Goal: Task Accomplishment & Management: Complete application form

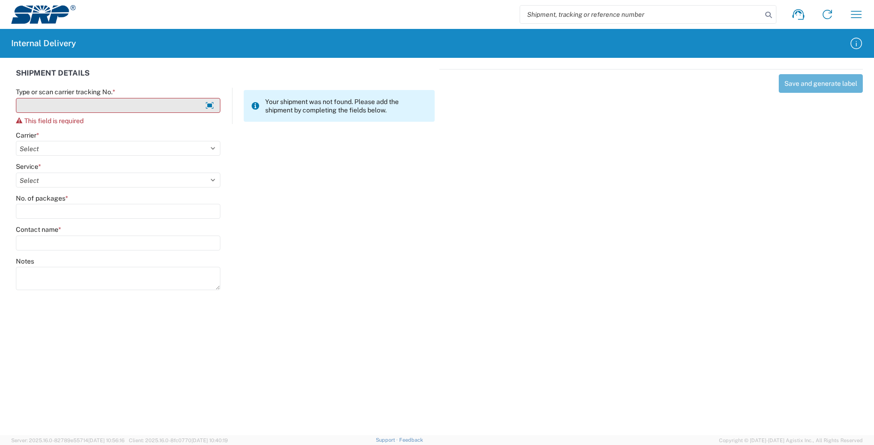
click at [70, 108] on input "Type or scan carrier tracking No. *" at bounding box center [118, 105] width 204 height 15
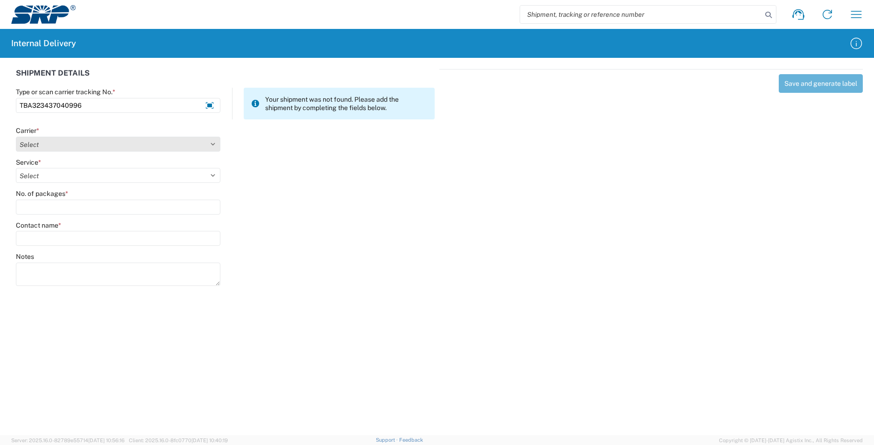
type input "TBA323437040996"
click at [41, 145] on select "Select AcctPay Amazon Logistics ATI Trucking BC Dimerco Logistics Empire Southw…" at bounding box center [118, 144] width 204 height 15
select select "8933"
click at [16, 137] on select "Select AcctPay Amazon Logistics ATI Trucking BC Dimerco Logistics Empire Southw…" at bounding box center [118, 144] width 204 height 15
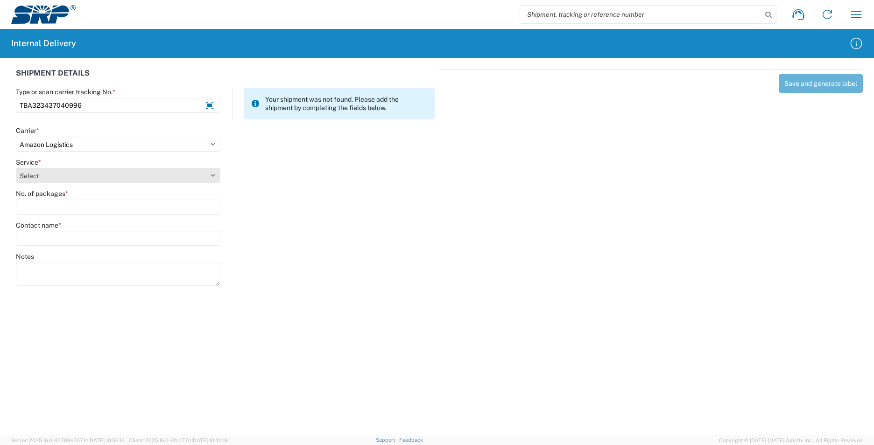
click at [48, 173] on select "Select" at bounding box center [118, 175] width 204 height 15
click at [16, 168] on select "Select Amazon Logistics TBA Rail TL Standard 3 - 5 Day" at bounding box center [118, 175] width 204 height 15
click at [53, 177] on select "Select Amazon Logistics TBA Rail TL Standard 3 - 5 Day" at bounding box center [118, 175] width 204 height 15
select select "24525"
click at [16, 168] on select "Select Amazon Logistics TBA Rail TL Standard 3 - 5 Day" at bounding box center [118, 175] width 204 height 15
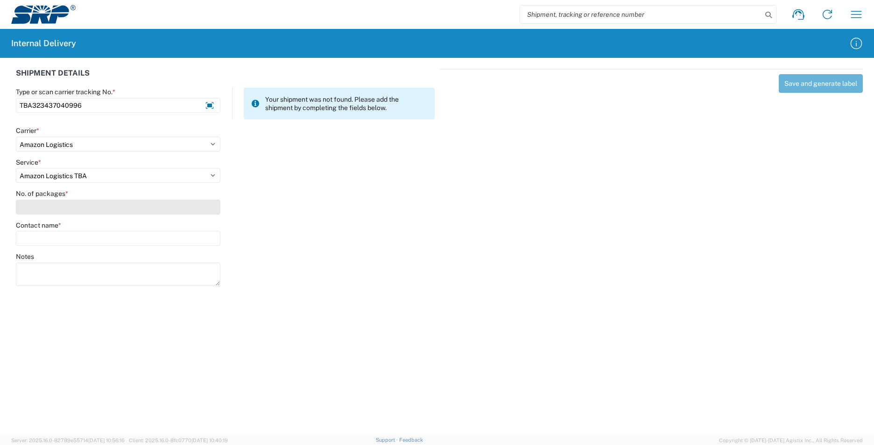
click at [41, 209] on input "No. of packages *" at bounding box center [118, 207] width 204 height 15
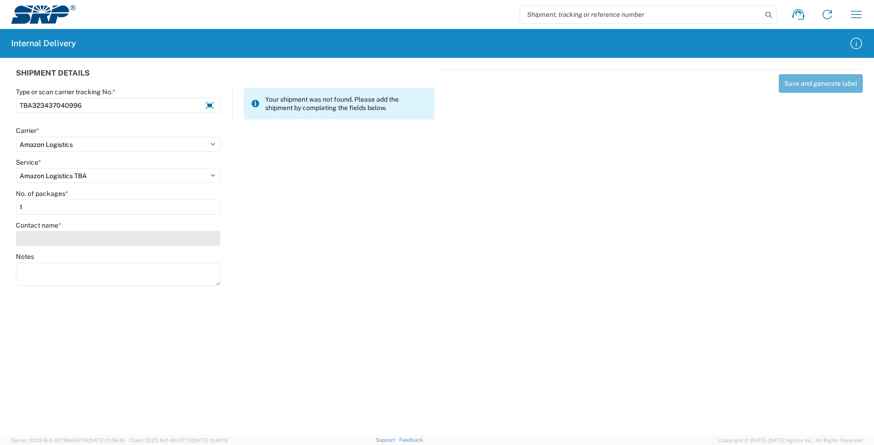
type input "1"
click at [41, 239] on input "Contact name *" at bounding box center [118, 238] width 204 height 15
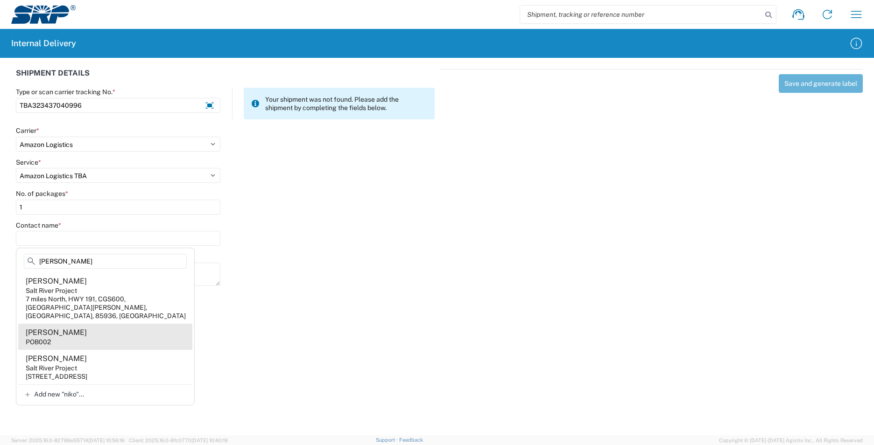
type input "[PERSON_NAME]"
click at [93, 328] on agx-address-suggestion-item "[PERSON_NAME] POB002" at bounding box center [105, 337] width 174 height 26
type input "[PERSON_NAME]"
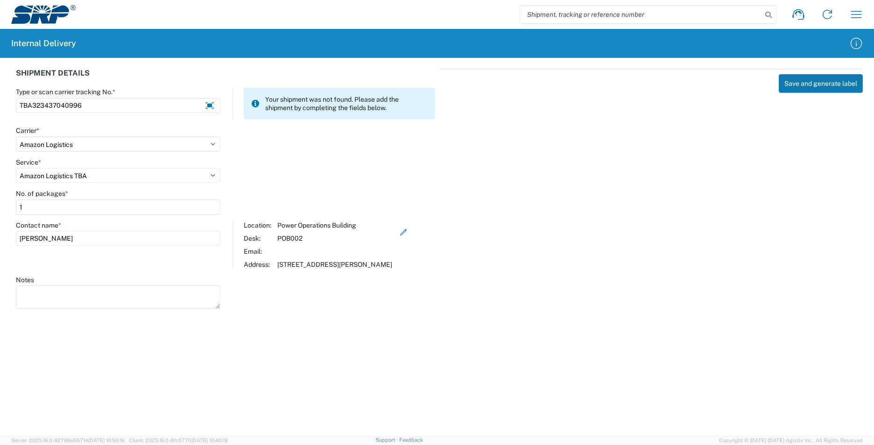
click at [810, 84] on button "Save and generate label" at bounding box center [821, 83] width 84 height 19
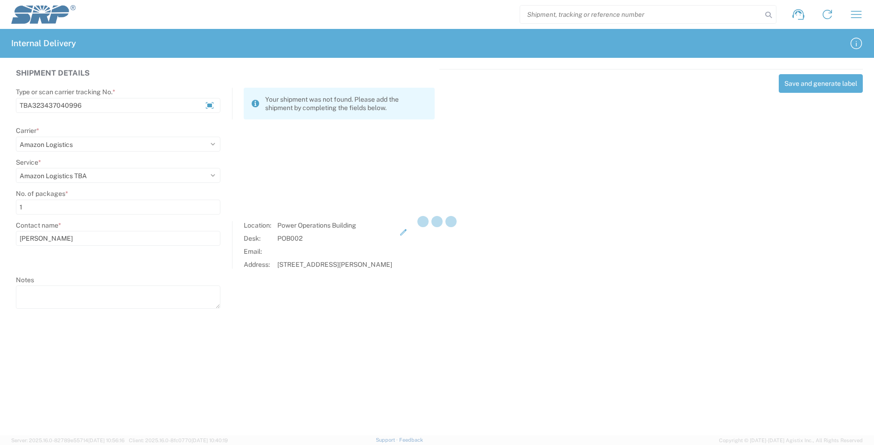
select select
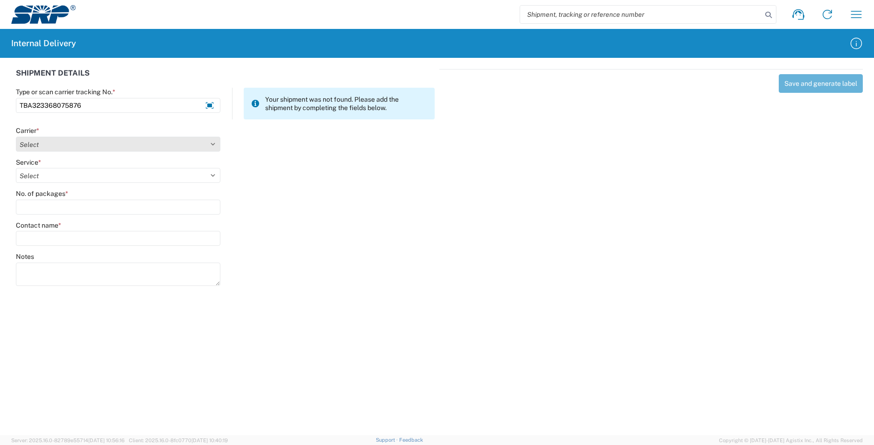
type input "TBA323368075876"
click at [54, 147] on select "Select AcctPay Amazon Logistics ATI Trucking BC Dimerco Logistics Empire Southw…" at bounding box center [118, 144] width 204 height 15
select select "8933"
click at [16, 137] on select "Select AcctPay Amazon Logistics ATI Trucking BC Dimerco Logistics Empire Southw…" at bounding box center [118, 144] width 204 height 15
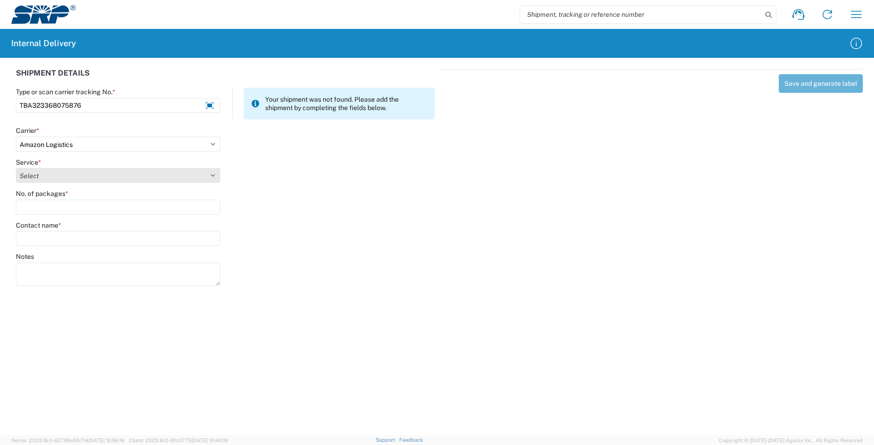
click at [70, 178] on select "Select Amazon Logistics TBA Rail TL Standard 3 - 5 Day" at bounding box center [118, 175] width 204 height 15
select select "24525"
click at [16, 168] on select "Select Amazon Logistics TBA Rail TL Standard 3 - 5 Day" at bounding box center [118, 175] width 204 height 15
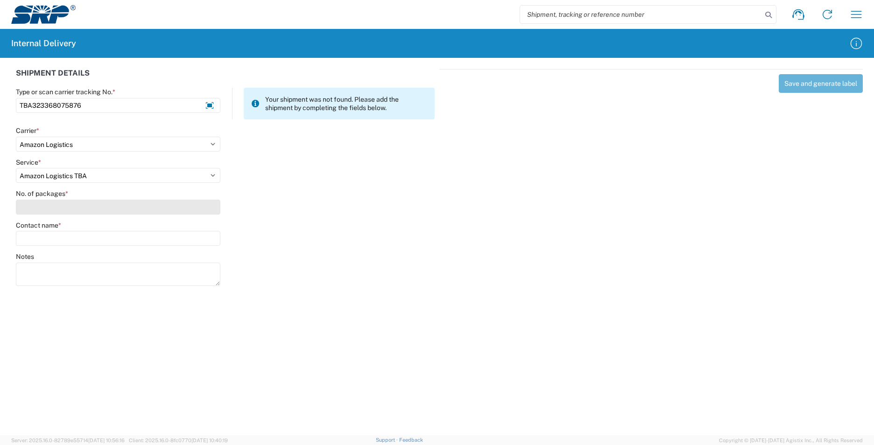
click at [69, 201] on input "No. of packages *" at bounding box center [118, 207] width 204 height 15
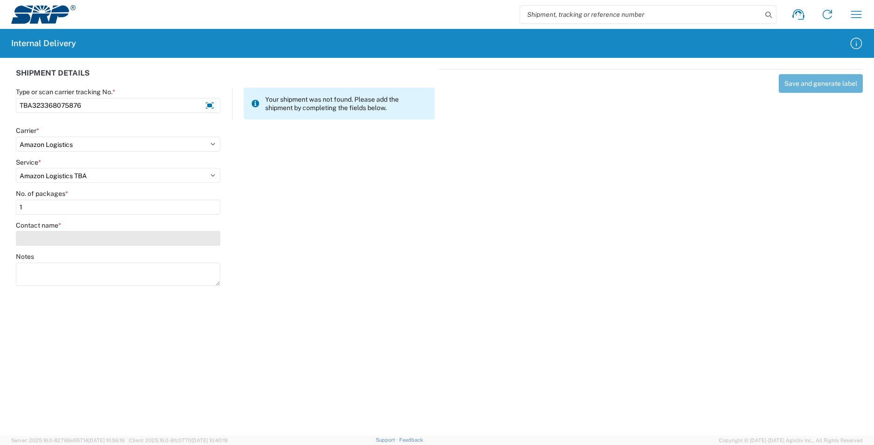
type input "1"
click at [60, 241] on input "Contact name *" at bounding box center [118, 238] width 204 height 15
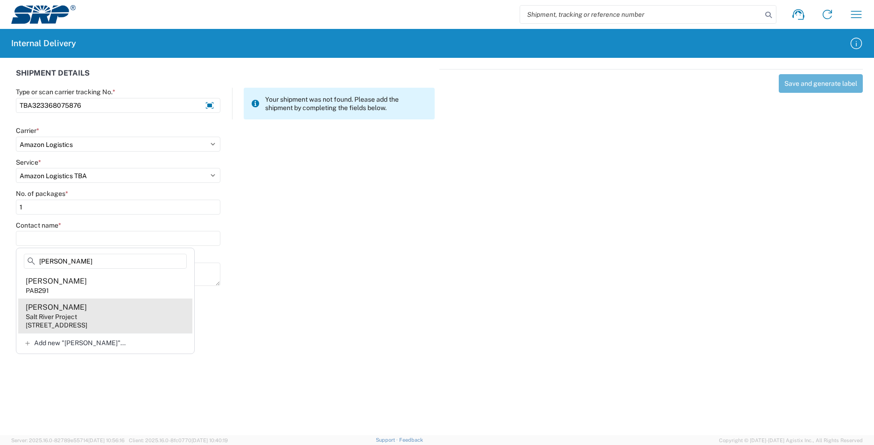
type input "[PERSON_NAME]"
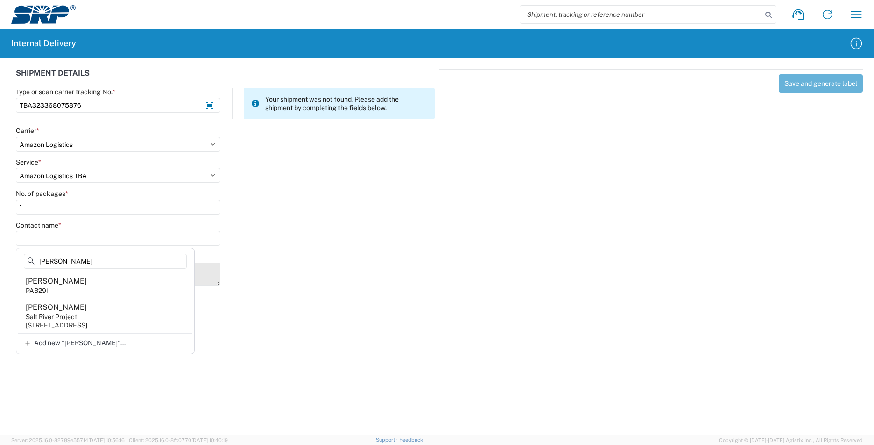
drag, startPoint x: 89, startPoint y: 324, endPoint x: 149, endPoint y: 308, distance: 61.9
click at [87, 323] on div "[STREET_ADDRESS]" at bounding box center [57, 325] width 62 height 8
type input "[PERSON_NAME]"
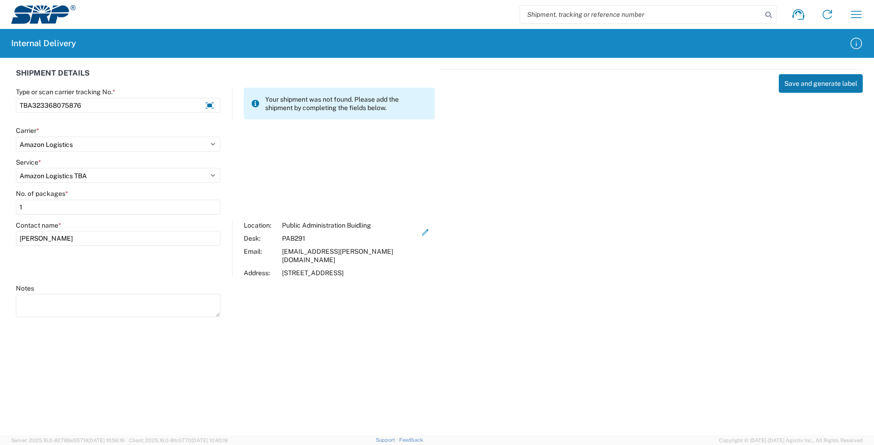
click at [822, 86] on button "Save and generate label" at bounding box center [821, 83] width 84 height 19
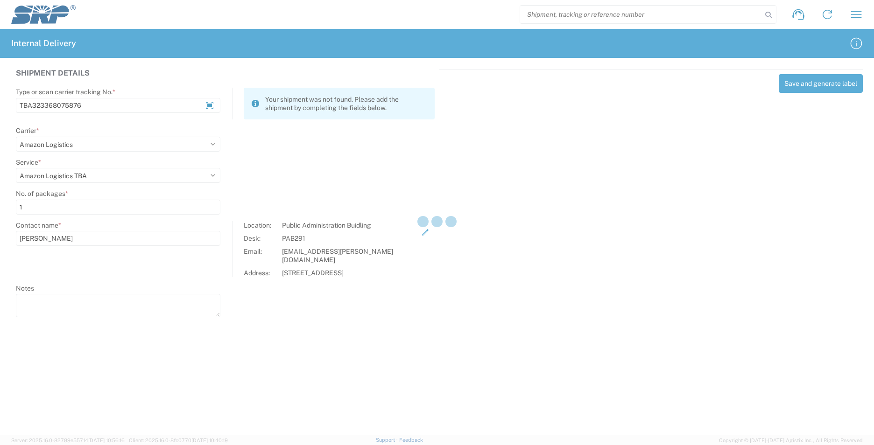
select select
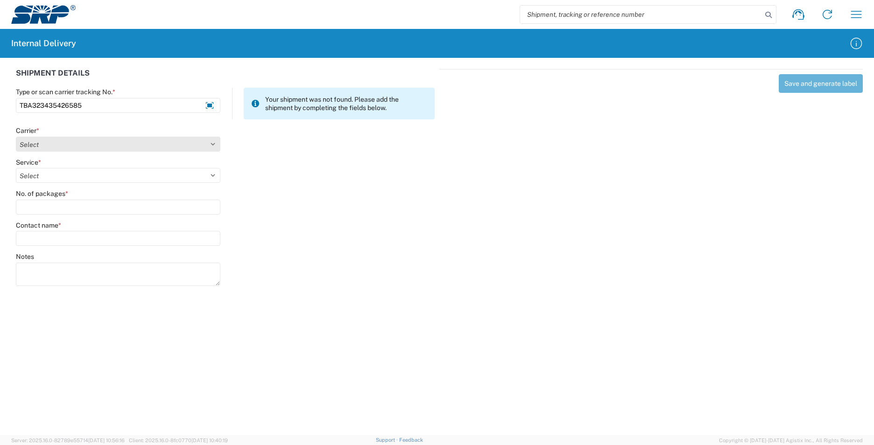
type input "TBA323435426585"
click at [35, 143] on select "Select AcctPay Amazon Logistics ATI Trucking BC Dimerco Logistics Empire Southw…" at bounding box center [118, 144] width 204 height 15
select select "8933"
click at [16, 137] on select "Select AcctPay Amazon Logistics ATI Trucking BC Dimerco Logistics Empire Southw…" at bounding box center [118, 144] width 204 height 15
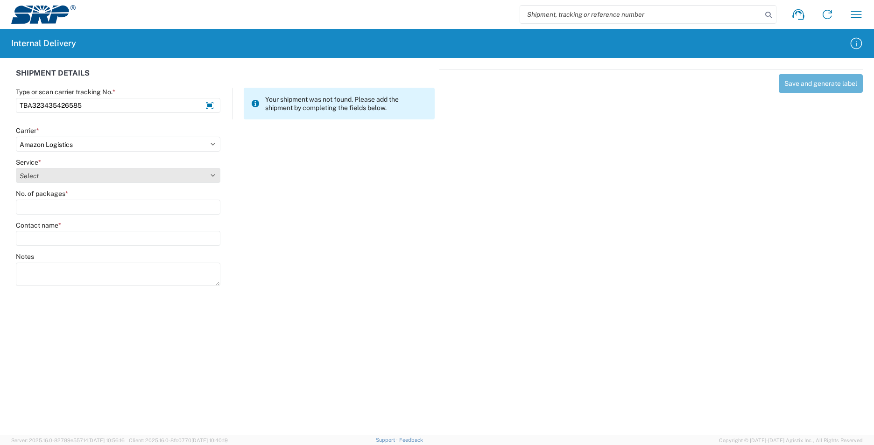
click at [40, 175] on select "Select Amazon Logistics TBA Rail TL Standard 3 - 5 Day" at bounding box center [118, 175] width 204 height 15
select select "24525"
click at [16, 168] on select "Select Amazon Logistics TBA Rail TL Standard 3 - 5 Day" at bounding box center [118, 175] width 204 height 15
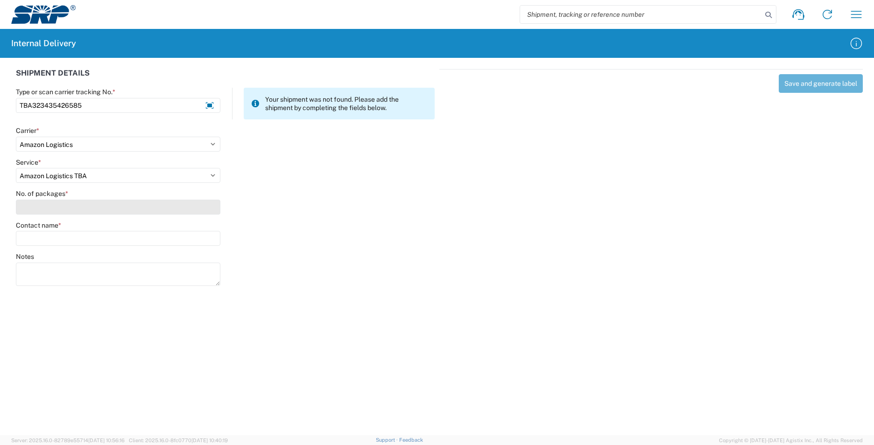
click at [45, 210] on input "No. of packages *" at bounding box center [118, 207] width 204 height 15
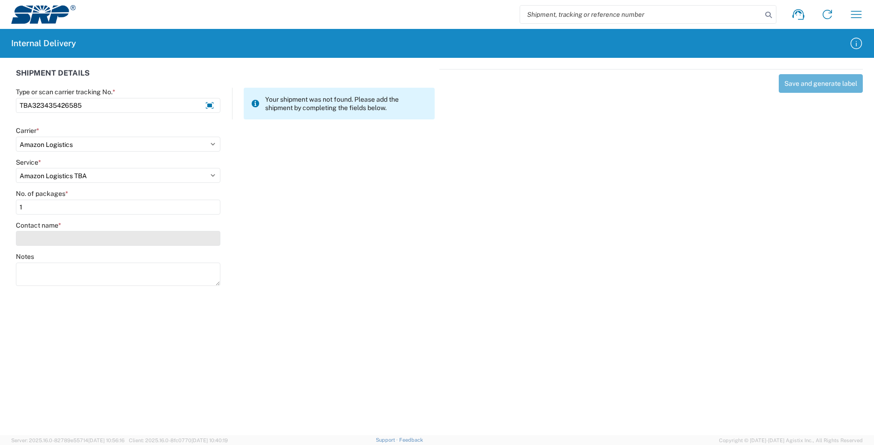
type input "1"
click at [49, 236] on input "Contact name *" at bounding box center [118, 238] width 204 height 15
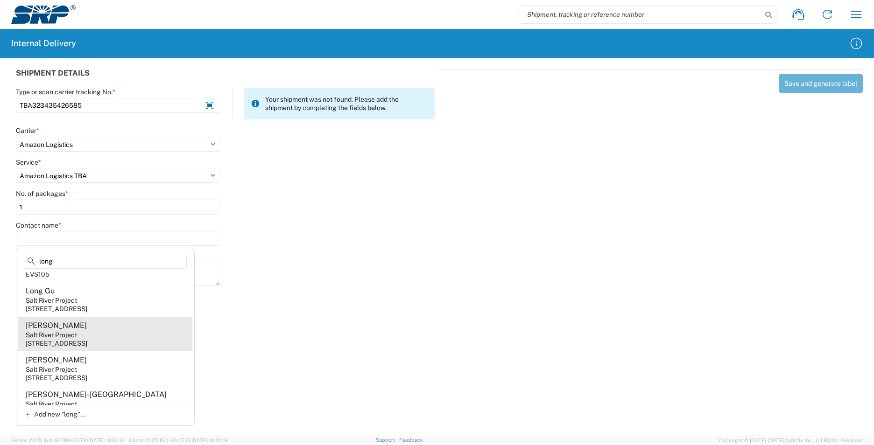
scroll to position [32, 0]
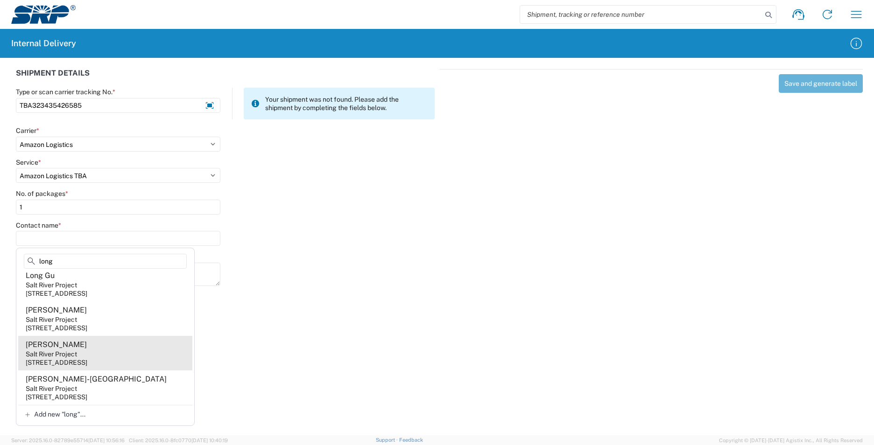
type input "long"
click at [87, 358] on div "[STREET_ADDRESS]" at bounding box center [57, 362] width 62 height 8
type input "[PERSON_NAME]"
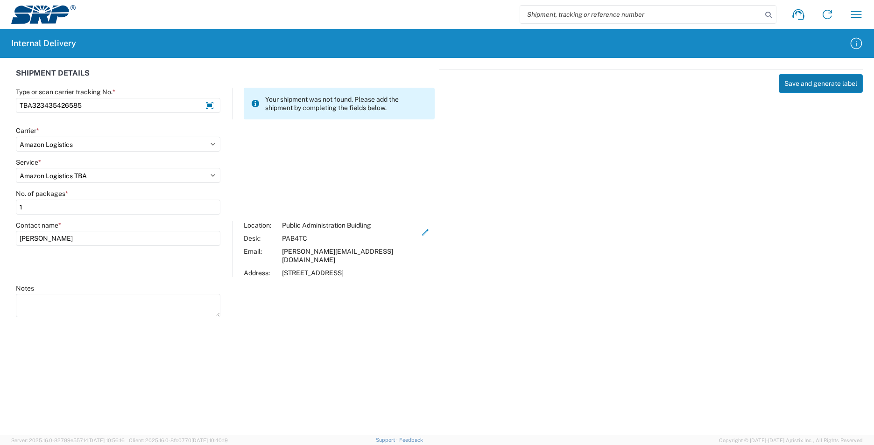
click at [802, 80] on button "Save and generate label" at bounding box center [821, 83] width 84 height 19
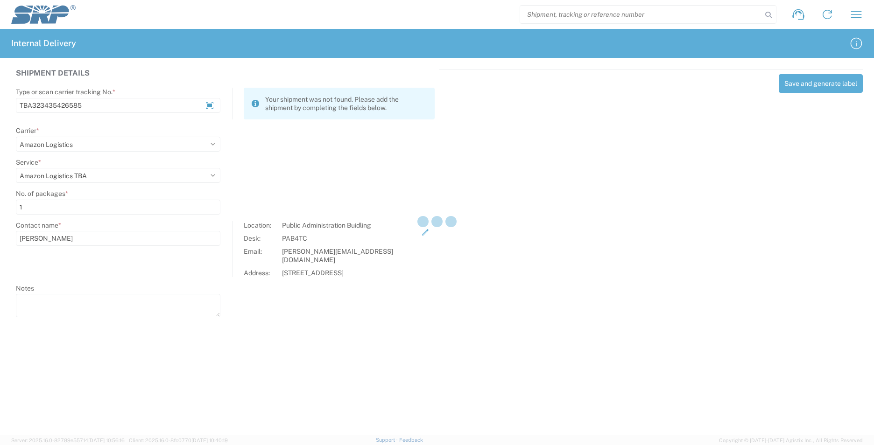
select select
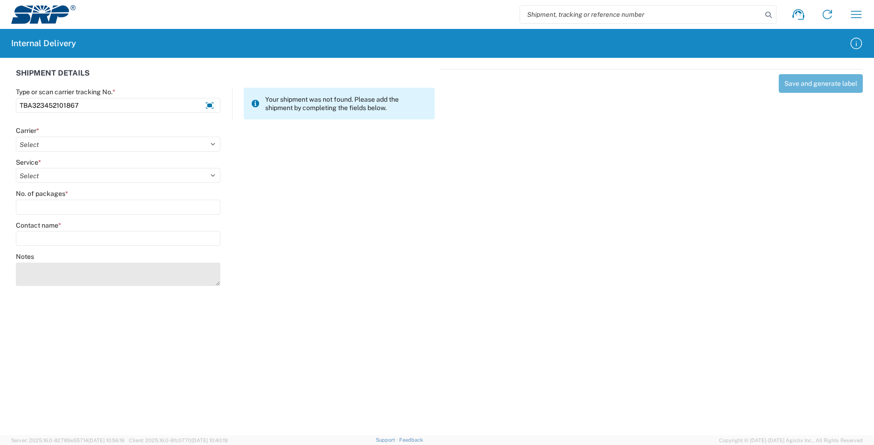
type input "TBA323452101867"
click at [59, 272] on textarea "Notes" at bounding box center [118, 274] width 204 height 23
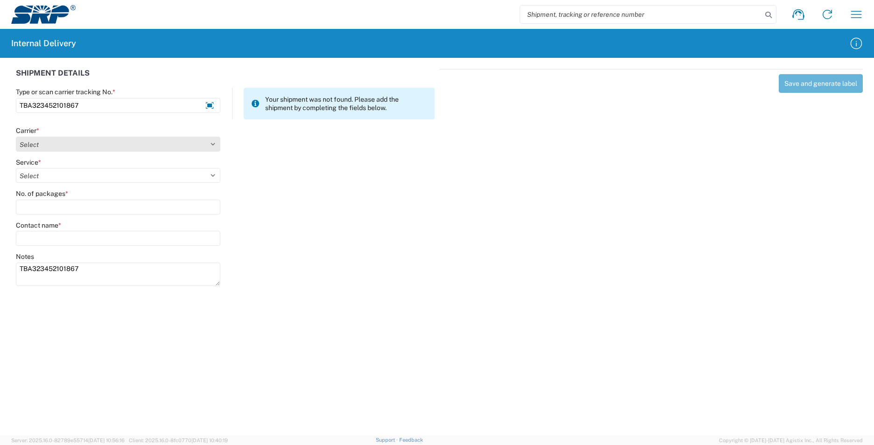
type textarea "TBA323452101867"
click at [65, 144] on select "Select AcctPay Amazon Logistics ATI Trucking BC Dimerco Logistics Empire Southw…" at bounding box center [118, 144] width 204 height 15
select select "8933"
click at [16, 137] on select "Select AcctPay Amazon Logistics ATI Trucking BC Dimerco Logistics Empire Southw…" at bounding box center [118, 144] width 204 height 15
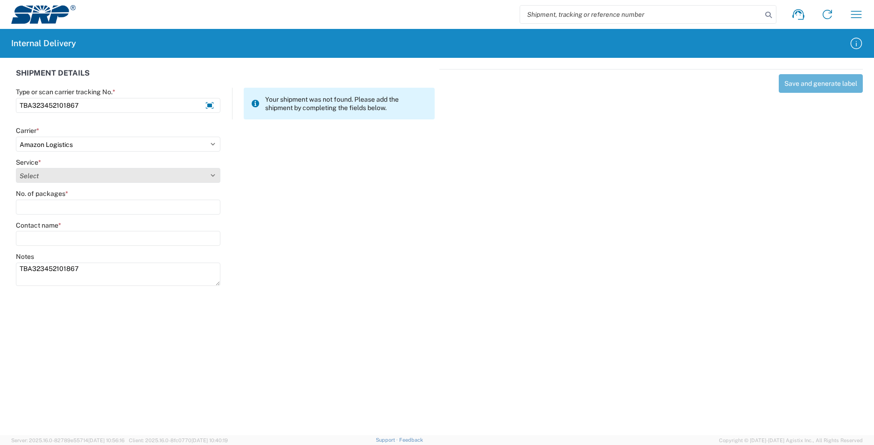
click at [66, 180] on select "Select Amazon Logistics TBA Rail TL Standard 3 - 5 Day" at bounding box center [118, 175] width 204 height 15
select select "24525"
click at [16, 168] on select "Select Amazon Logistics TBA Rail TL Standard 3 - 5 Day" at bounding box center [118, 175] width 204 height 15
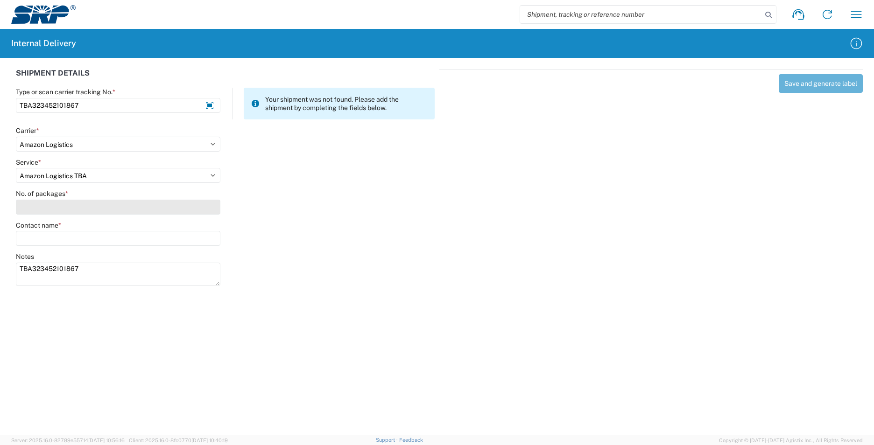
click at [52, 211] on input "No. of packages *" at bounding box center [118, 207] width 204 height 15
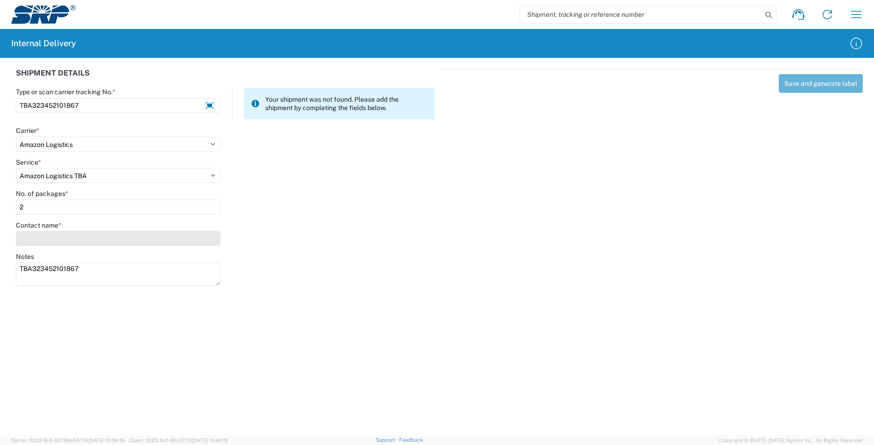
type input "2"
click at [52, 239] on input "Contact name *" at bounding box center [118, 238] width 204 height 15
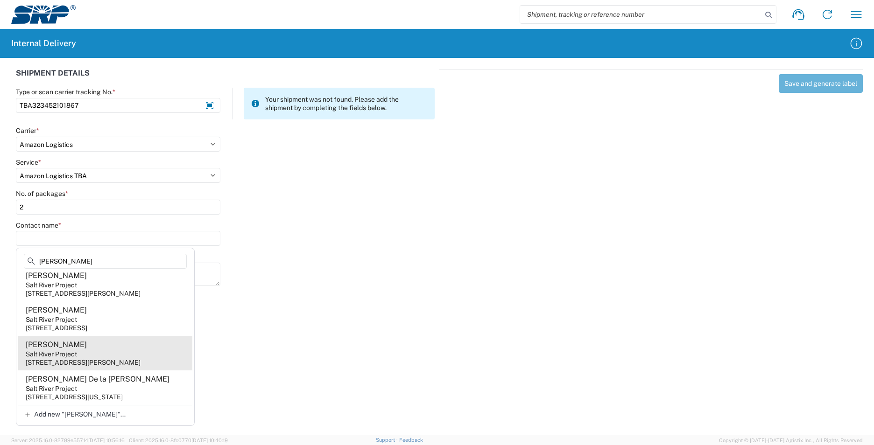
scroll to position [368, 0]
type input "[PERSON_NAME]"
click at [115, 358] on div "[STREET_ADDRESS][PERSON_NAME]" at bounding box center [83, 362] width 115 height 8
type input "[PERSON_NAME]"
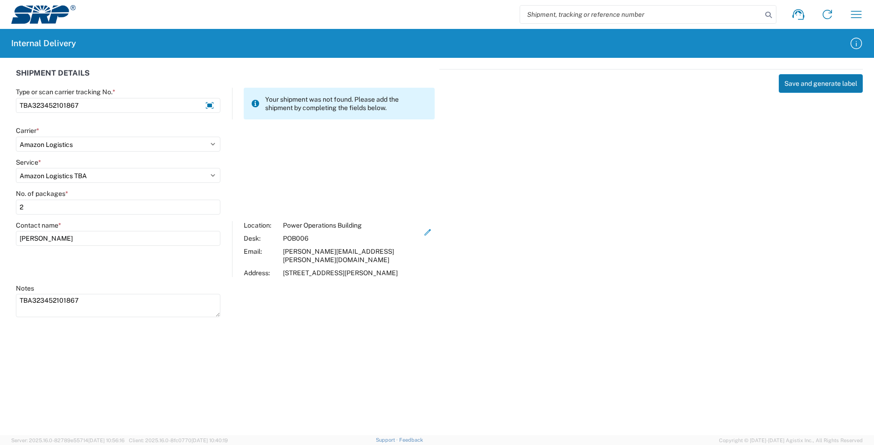
click at [797, 86] on button "Save and generate label" at bounding box center [821, 83] width 84 height 19
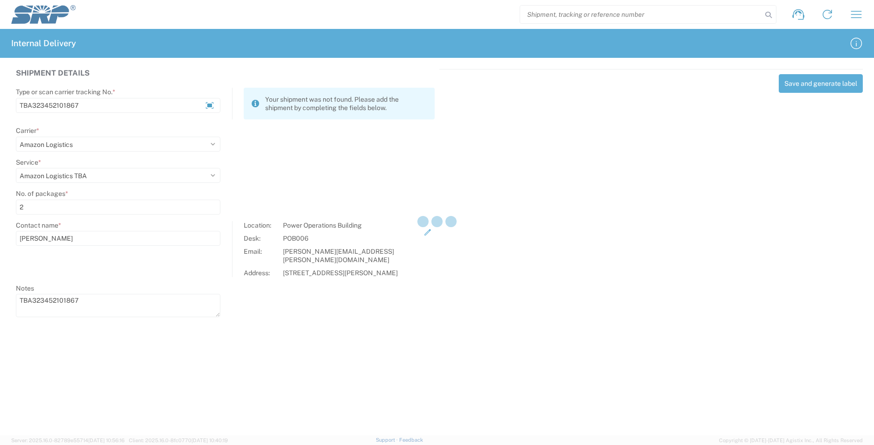
select select
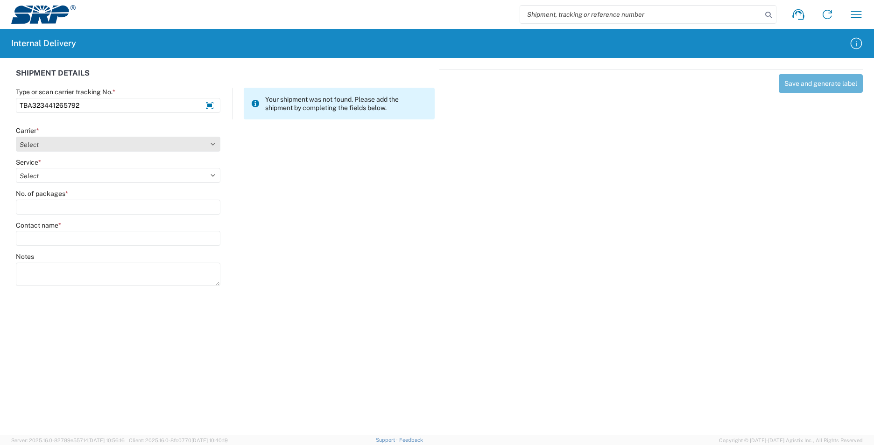
type input "TBA323441265792"
click at [70, 146] on select "Select AcctPay Amazon Logistics ATI Trucking BC Dimerco Logistics Empire Southw…" at bounding box center [118, 144] width 204 height 15
select select "8933"
click at [16, 137] on select "Select AcctPay Amazon Logistics ATI Trucking BC Dimerco Logistics Empire Southw…" at bounding box center [118, 144] width 204 height 15
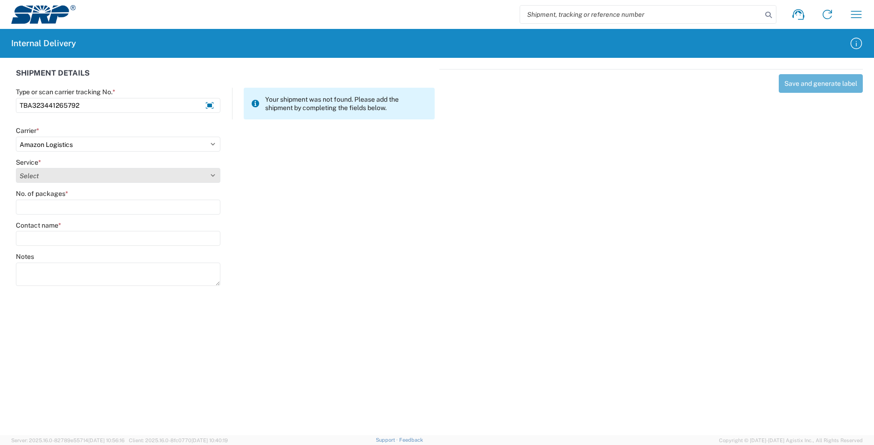
click at [65, 182] on select "Select" at bounding box center [118, 175] width 204 height 15
select select "24525"
click at [16, 168] on select "Select Amazon Logistics TBA Rail TL Standard 3 - 5 Day" at bounding box center [118, 175] width 204 height 15
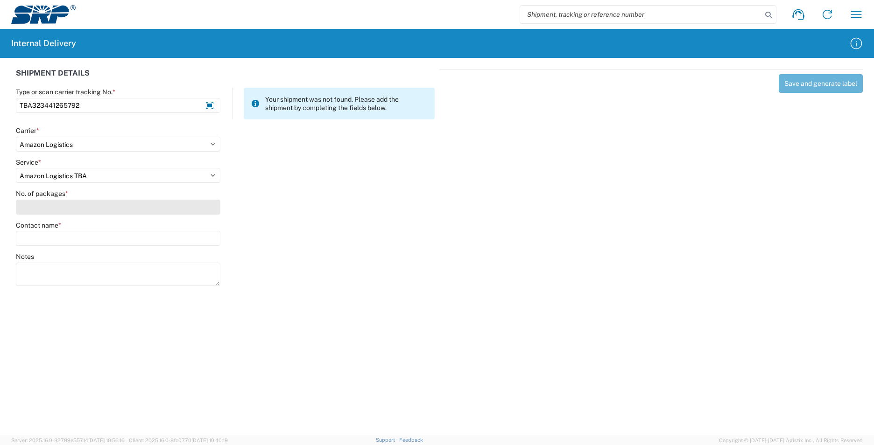
click at [49, 204] on input "No. of packages *" at bounding box center [118, 207] width 204 height 15
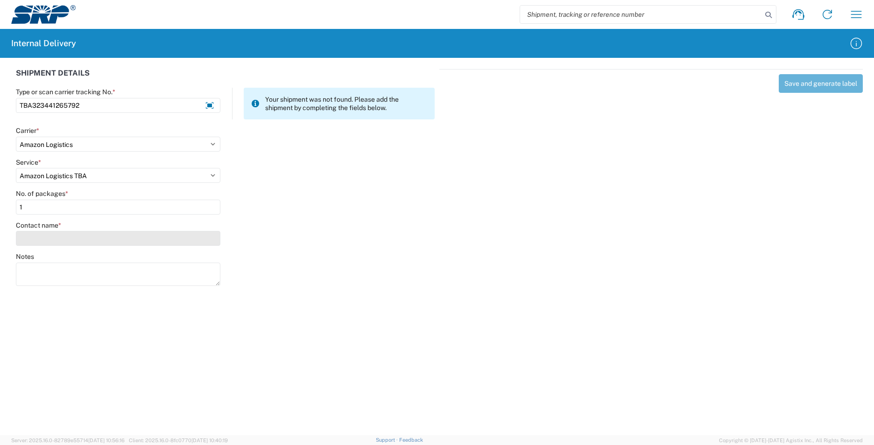
type input "1"
click at [56, 240] on input "Contact name *" at bounding box center [118, 238] width 204 height 15
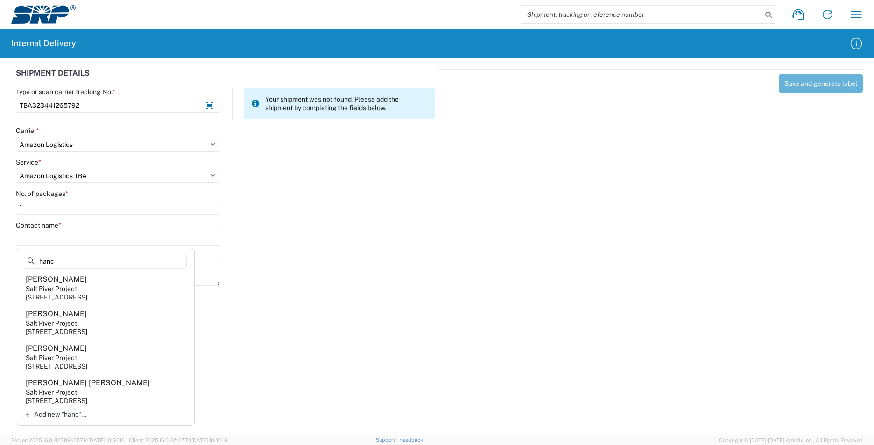
scroll to position [187, 0]
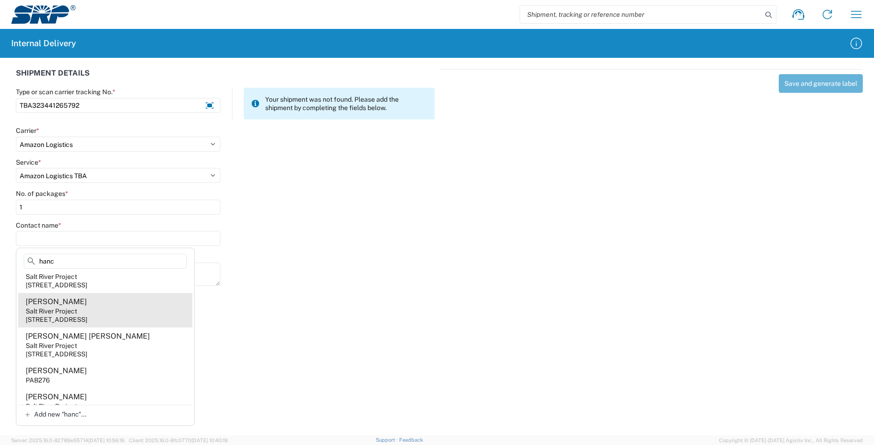
type input "hanc"
click at [112, 328] on agx-address-suggestion-item "[PERSON_NAME] Salt River Project [STREET_ADDRESS]" at bounding box center [105, 310] width 174 height 35
type input "[PERSON_NAME]"
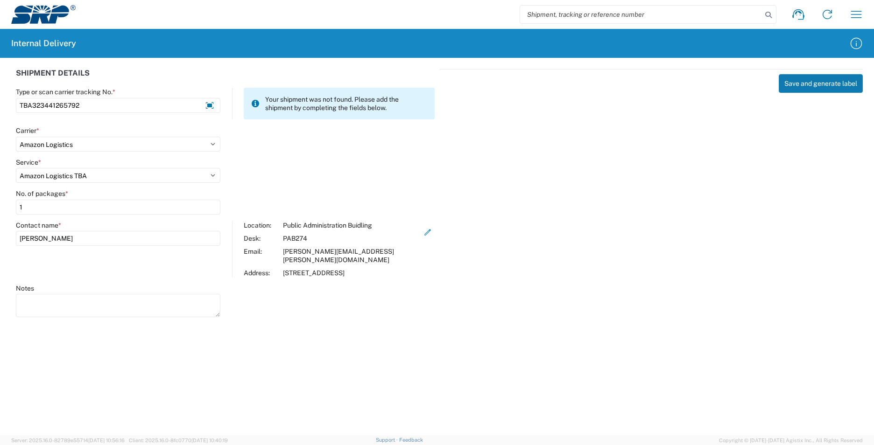
click at [808, 79] on button "Save and generate label" at bounding box center [821, 83] width 84 height 19
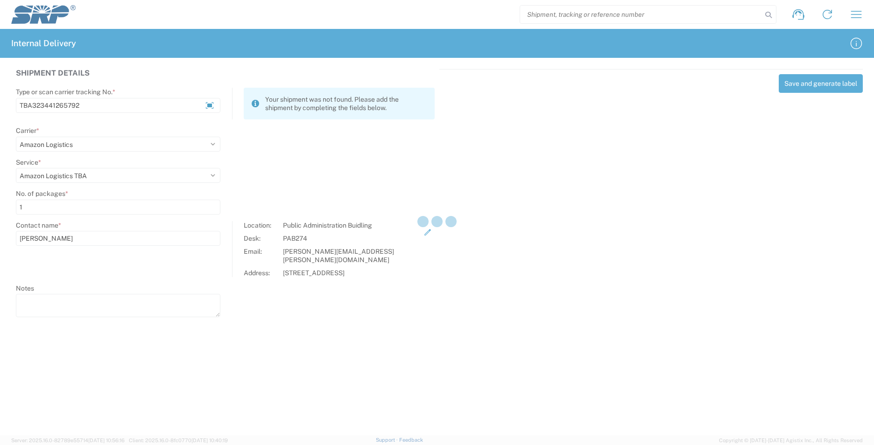
select select
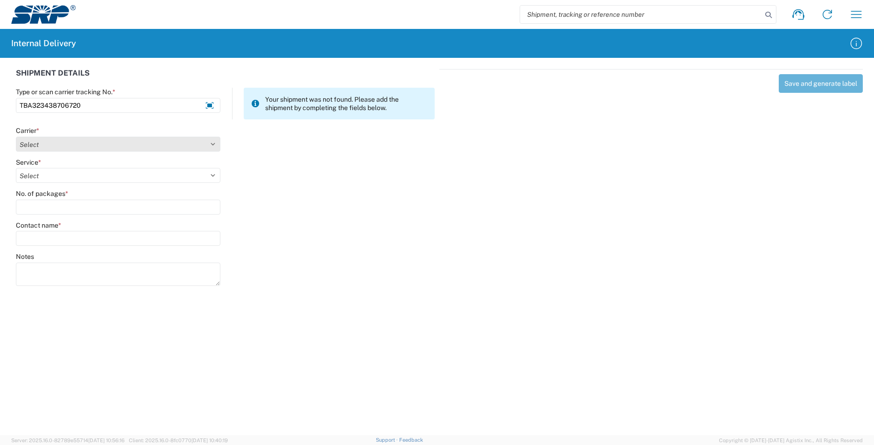
type input "TBA323438706720"
click at [30, 149] on select "Select AcctPay Amazon Logistics ATI Trucking BC Dimerco Logistics Empire Southw…" at bounding box center [118, 144] width 204 height 15
select select "8933"
click at [16, 137] on select "Select AcctPay Amazon Logistics ATI Trucking BC Dimerco Logistics Empire Southw…" at bounding box center [118, 144] width 204 height 15
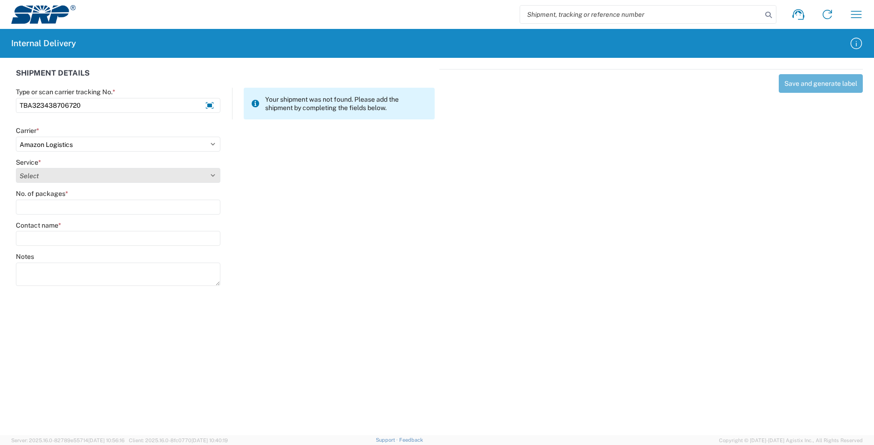
click at [48, 180] on select "Select Amazon Logistics TBA Rail TL Standard 3 - 5 Day" at bounding box center [118, 175] width 204 height 15
select select "24525"
click at [16, 168] on select "Select Amazon Logistics TBA Rail TL Standard 3 - 5 Day" at bounding box center [118, 175] width 204 height 15
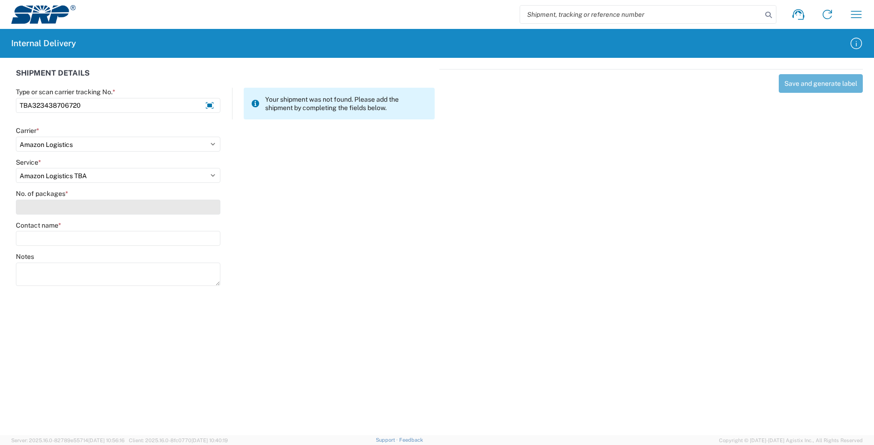
click at [50, 205] on input "No. of packages *" at bounding box center [118, 207] width 204 height 15
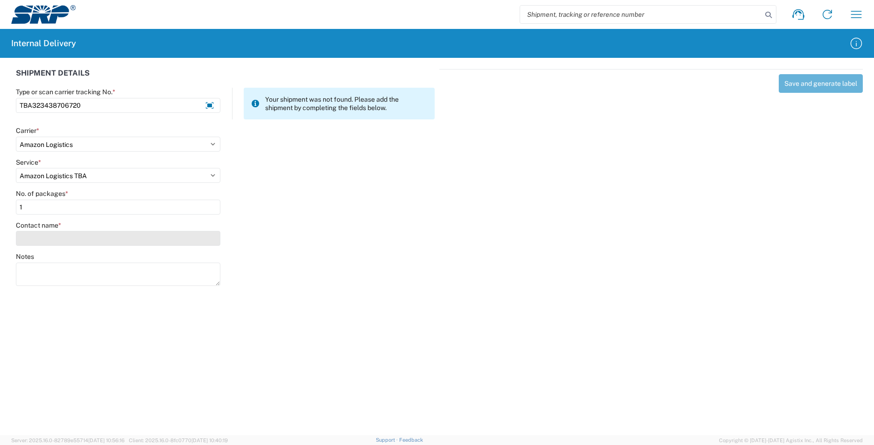
type input "1"
click at [49, 233] on input "Contact name *" at bounding box center [118, 238] width 204 height 15
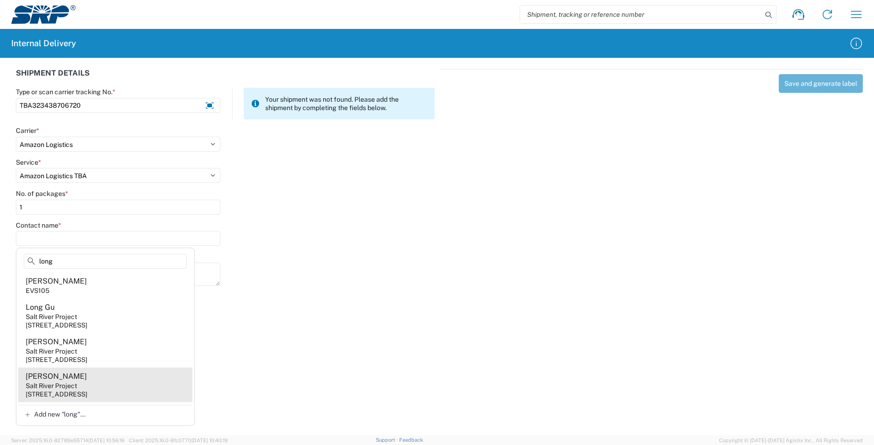
type input "long"
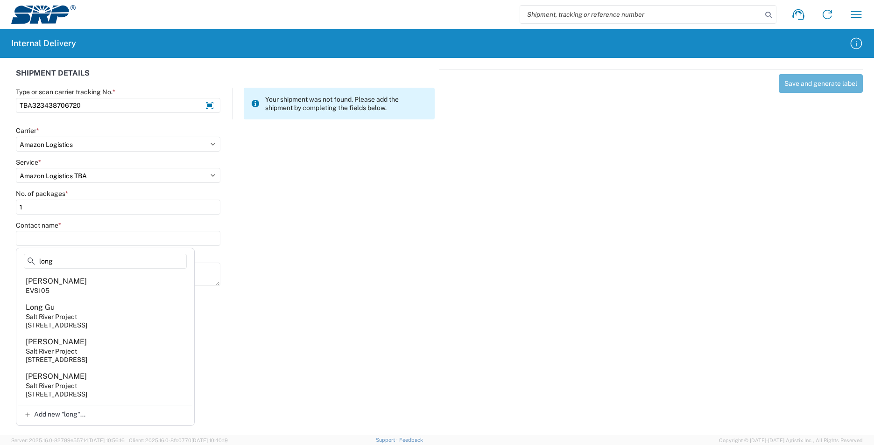
click at [125, 379] on agx-address-suggestion-item "[PERSON_NAME] Salt River Project [STREET_ADDRESS]" at bounding box center [105, 385] width 174 height 35
type input "[PERSON_NAME]"
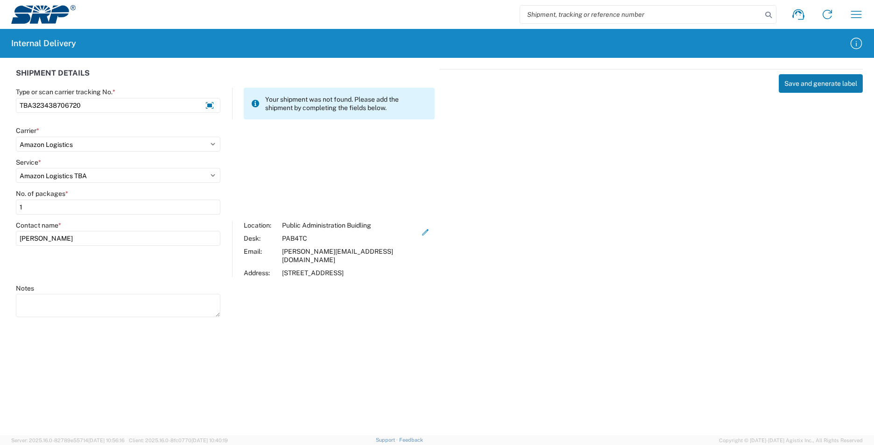
click at [822, 79] on button "Save and generate label" at bounding box center [821, 83] width 84 height 19
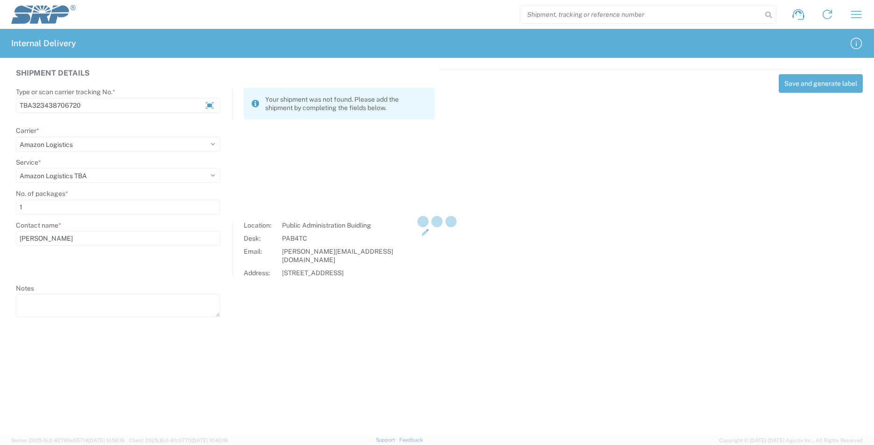
select select
